Goal: Information Seeking & Learning: Learn about a topic

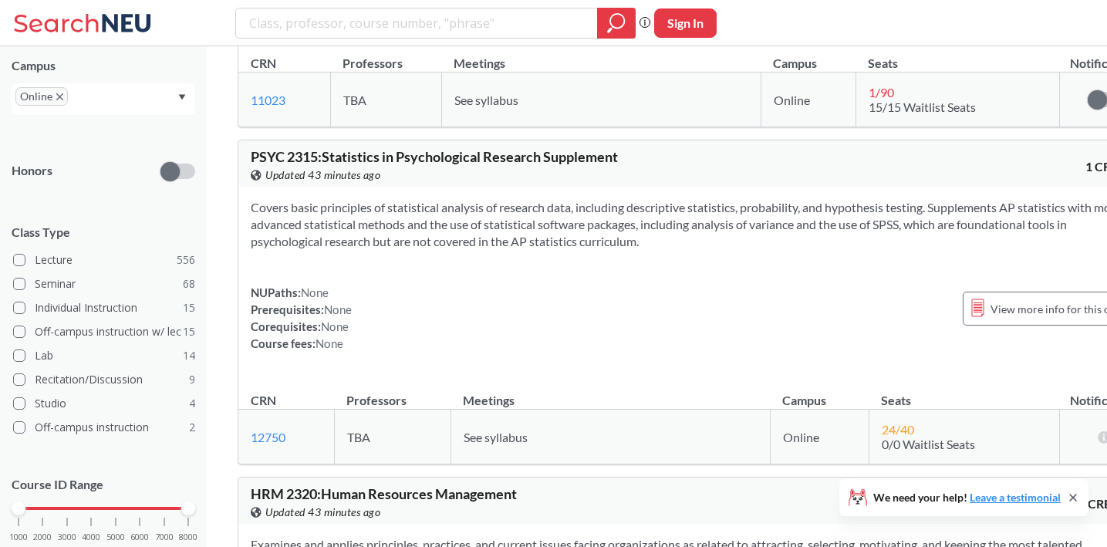
scroll to position [65828, 0]
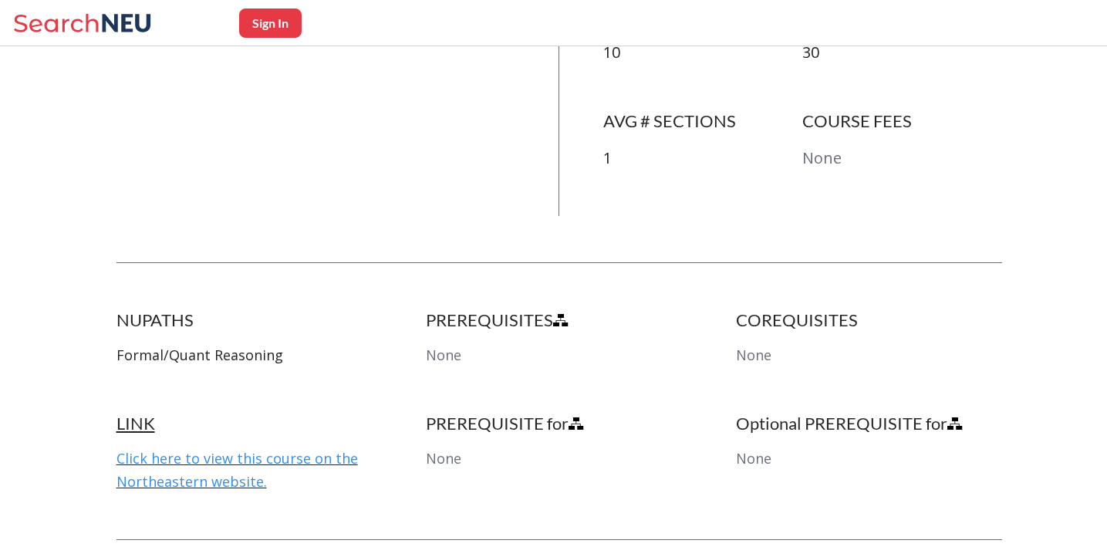
scroll to position [596, 0]
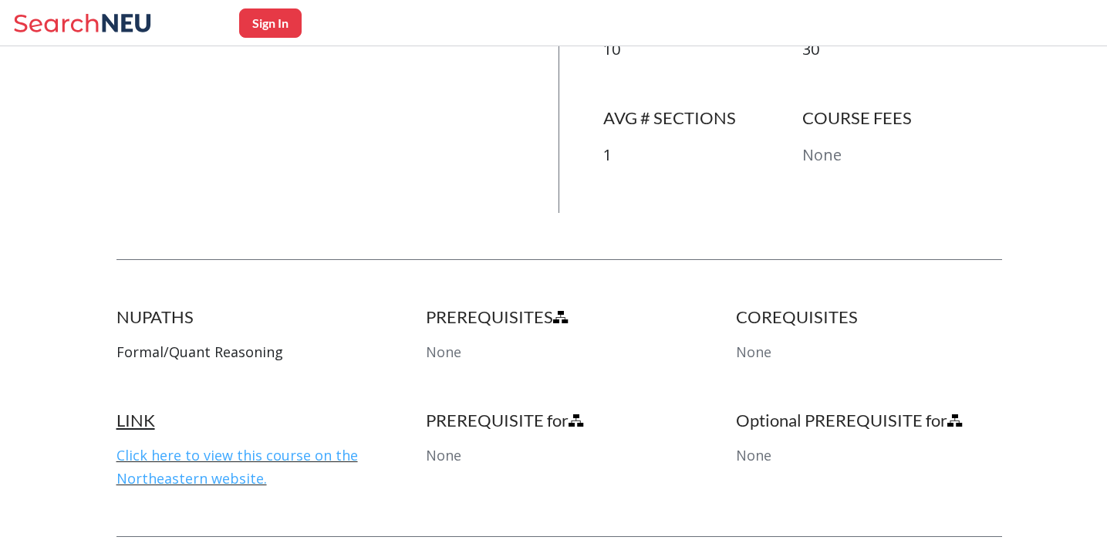
click at [271, 453] on link "Click here to view this course on the Northeastern website." at bounding box center [236, 467] width 241 height 42
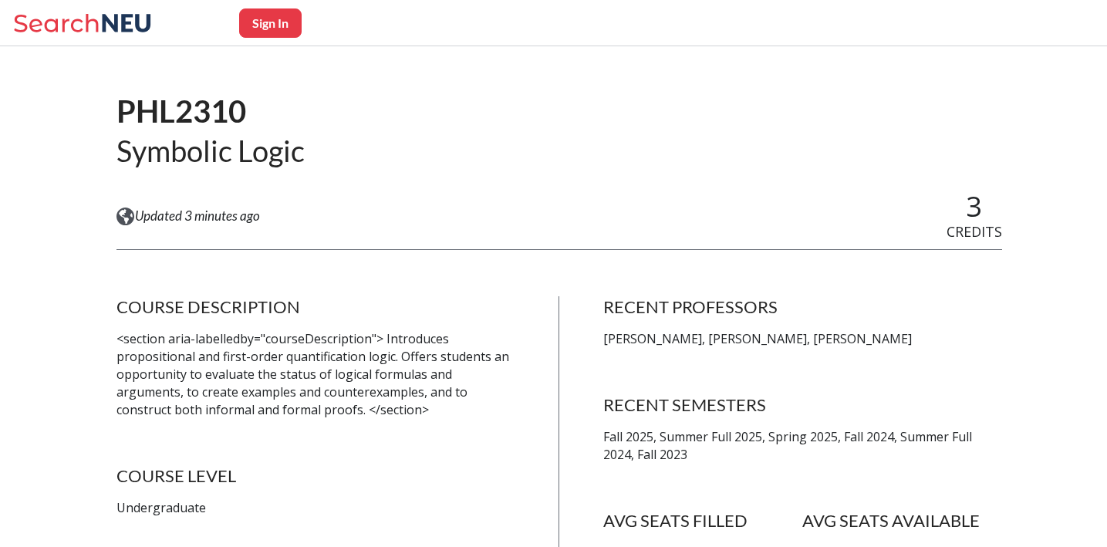
scroll to position [86, 0]
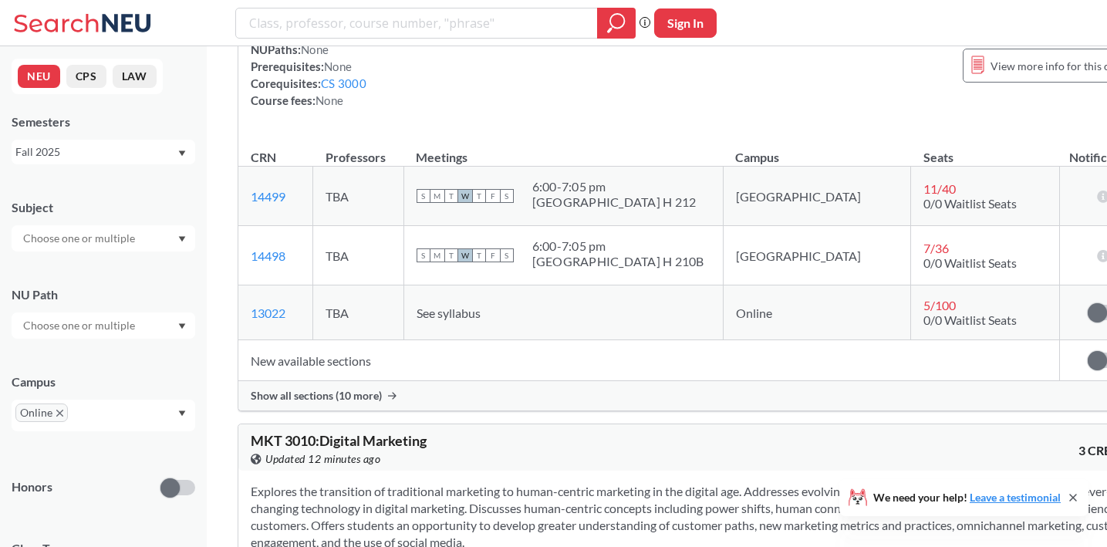
scroll to position [74495, 0]
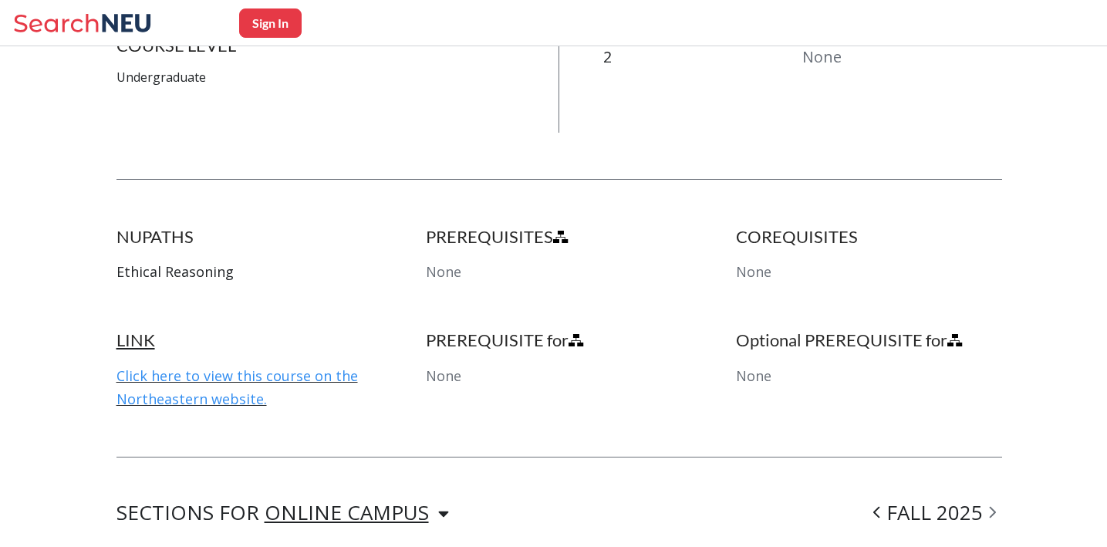
scroll to position [721, 0]
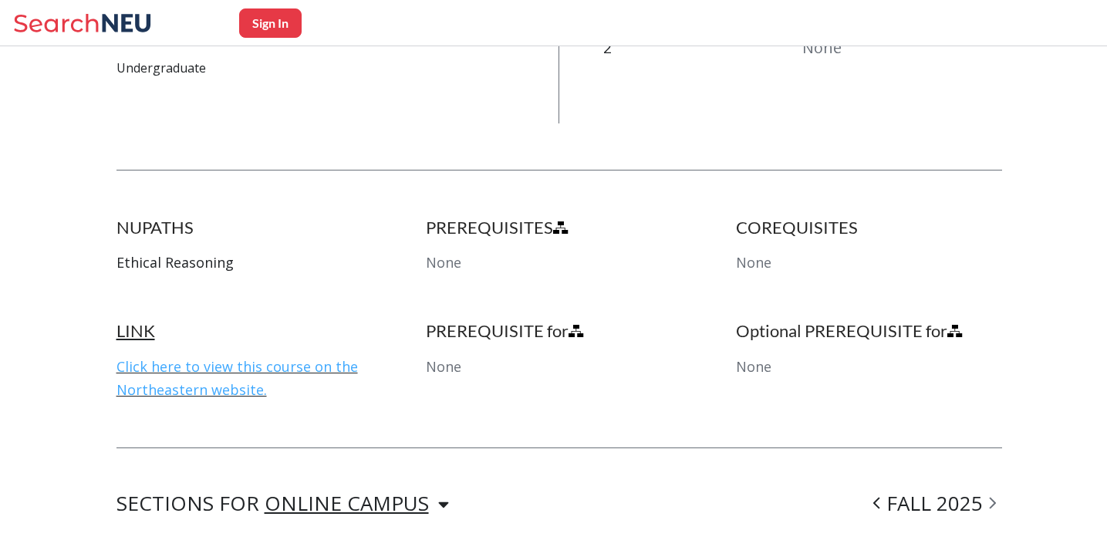
click at [254, 357] on link "Click here to view this course on the Northeastern website." at bounding box center [236, 378] width 241 height 42
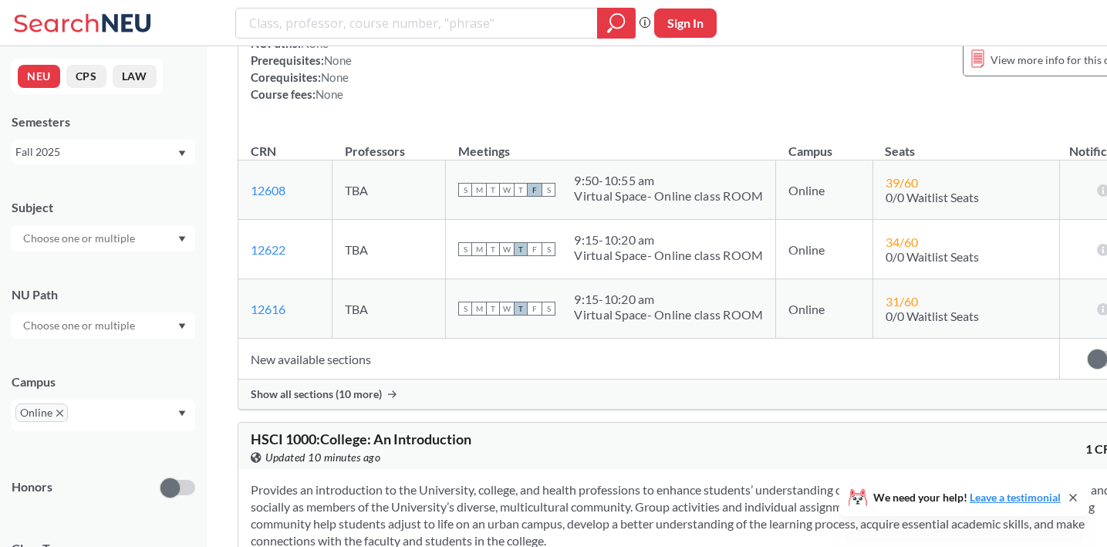
scroll to position [74495, 0]
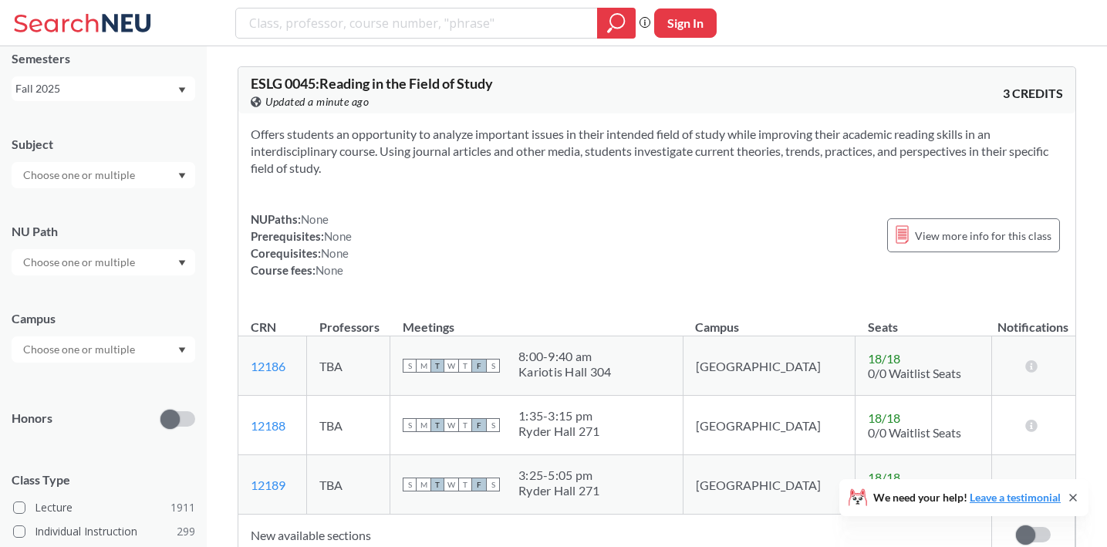
scroll to position [74, 0]
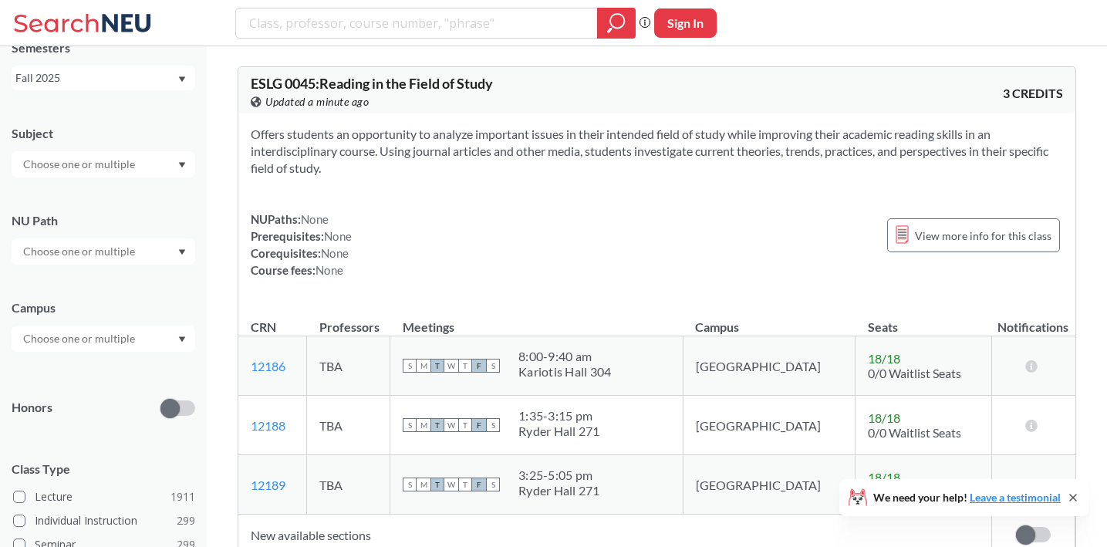
click at [154, 343] on div at bounding box center [104, 339] width 184 height 26
click at [84, 422] on div "Online ( 683 )" at bounding box center [107, 415] width 174 height 17
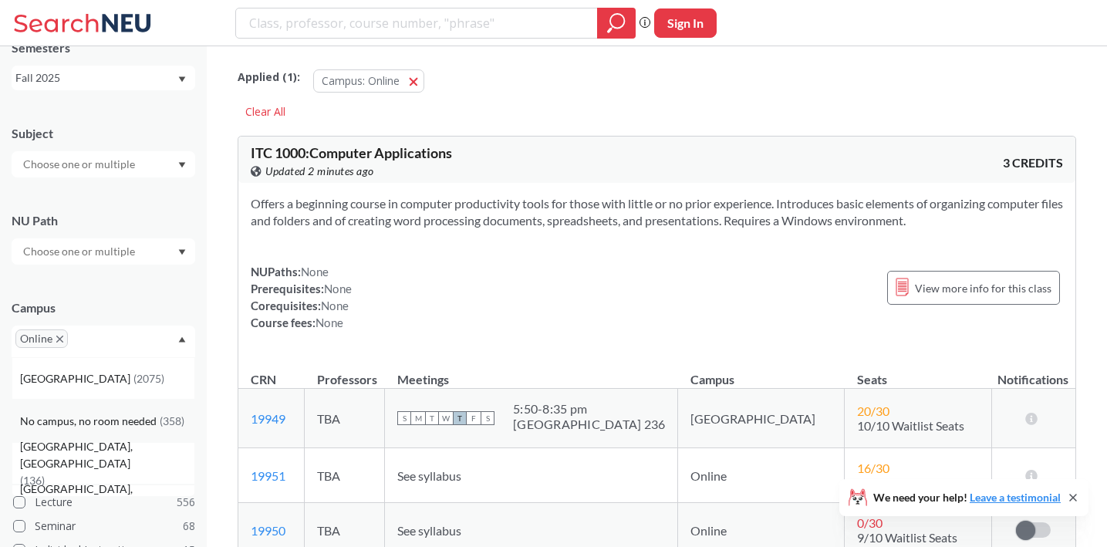
click at [119, 420] on span "No campus, no room needed" at bounding box center [90, 421] width 140 height 17
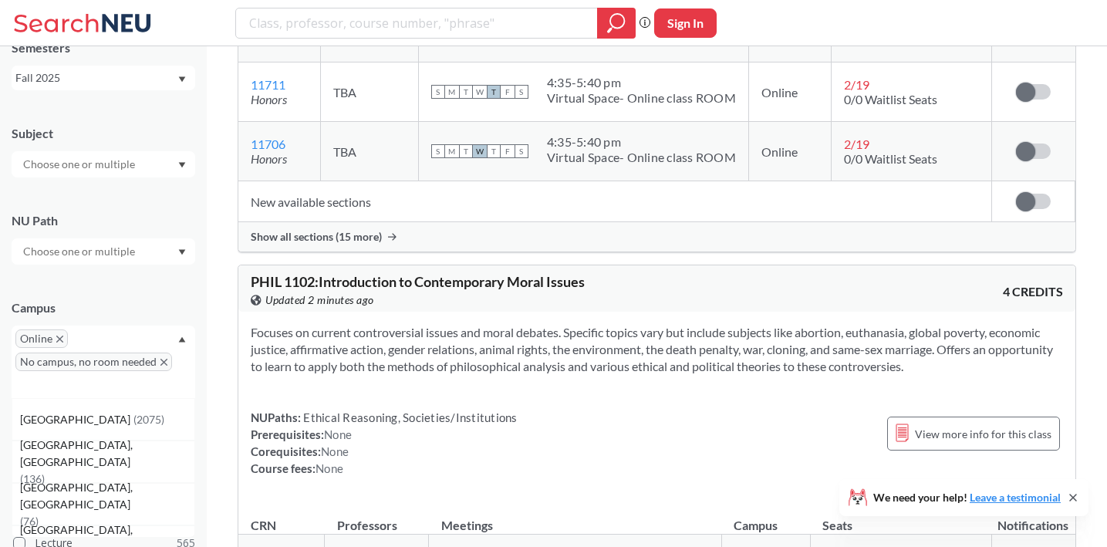
scroll to position [14993, 0]
click at [999, 424] on span "View more info for this class" at bounding box center [983, 433] width 137 height 19
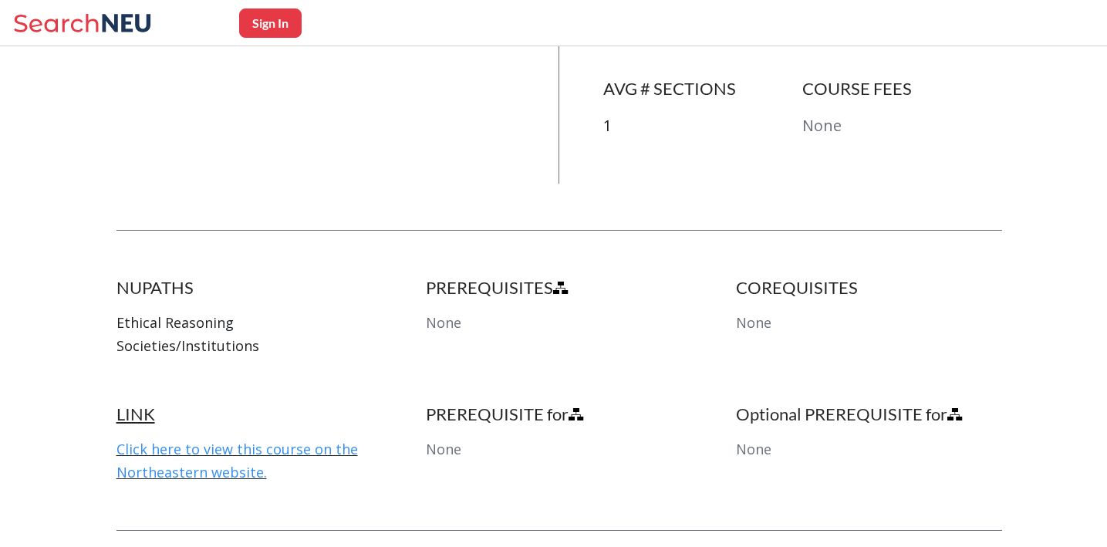
scroll to position [648, 0]
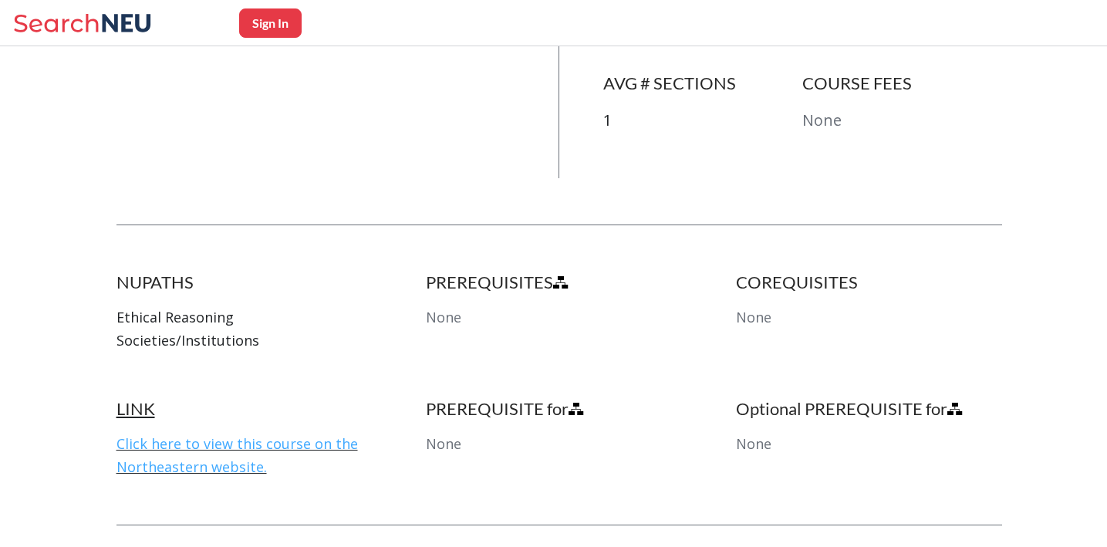
click at [161, 434] on link "Click here to view this course on the Northeastern website." at bounding box center [236, 455] width 241 height 42
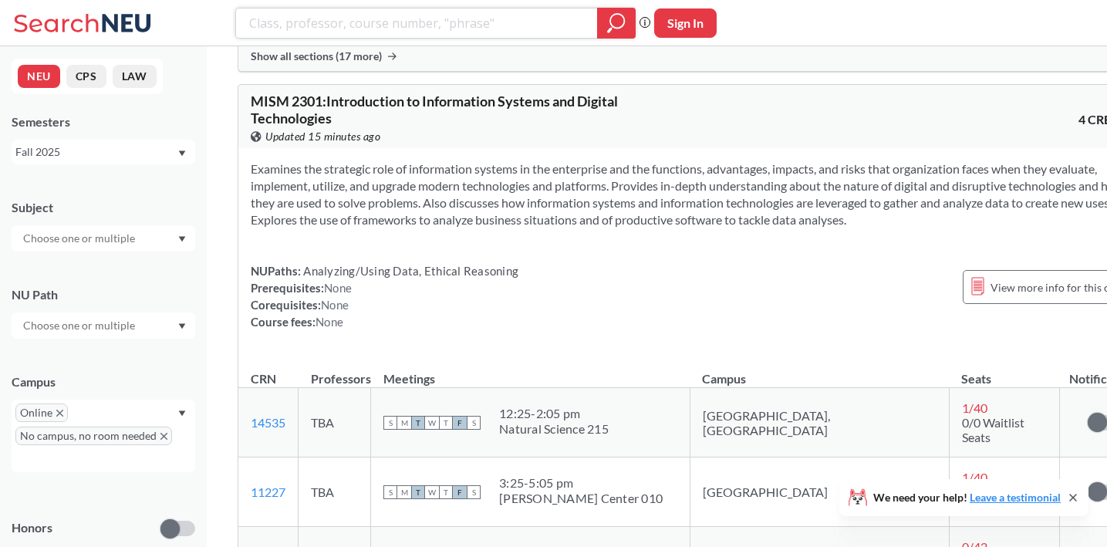
scroll to position [64916, 0]
